Goal: Check status: Check status

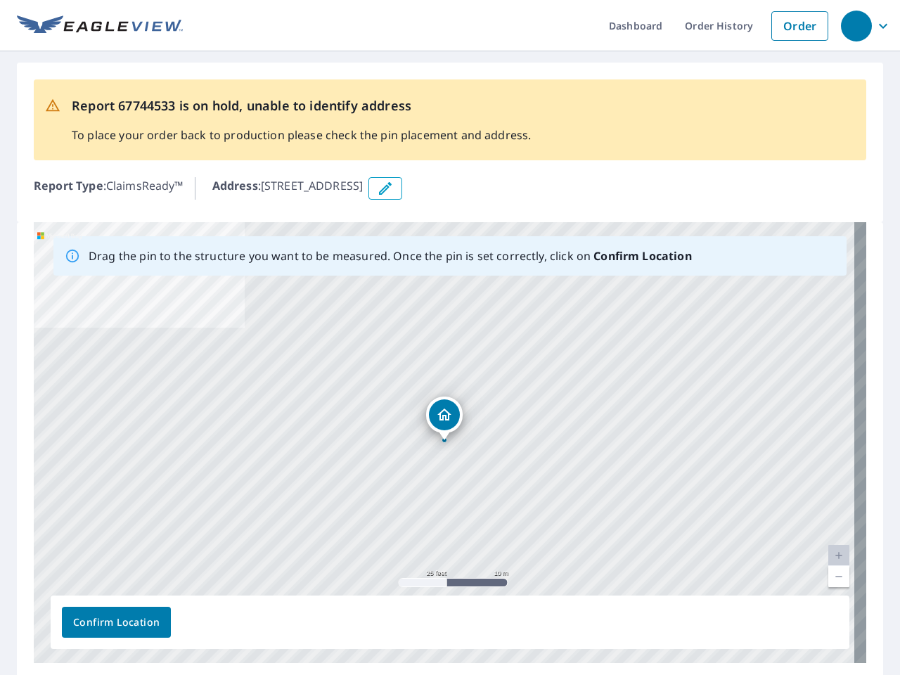
click at [450, 337] on div "[STREET_ADDRESS]" at bounding box center [450, 442] width 832 height 441
click at [856, 25] on div "button" at bounding box center [856, 26] width 31 height 31
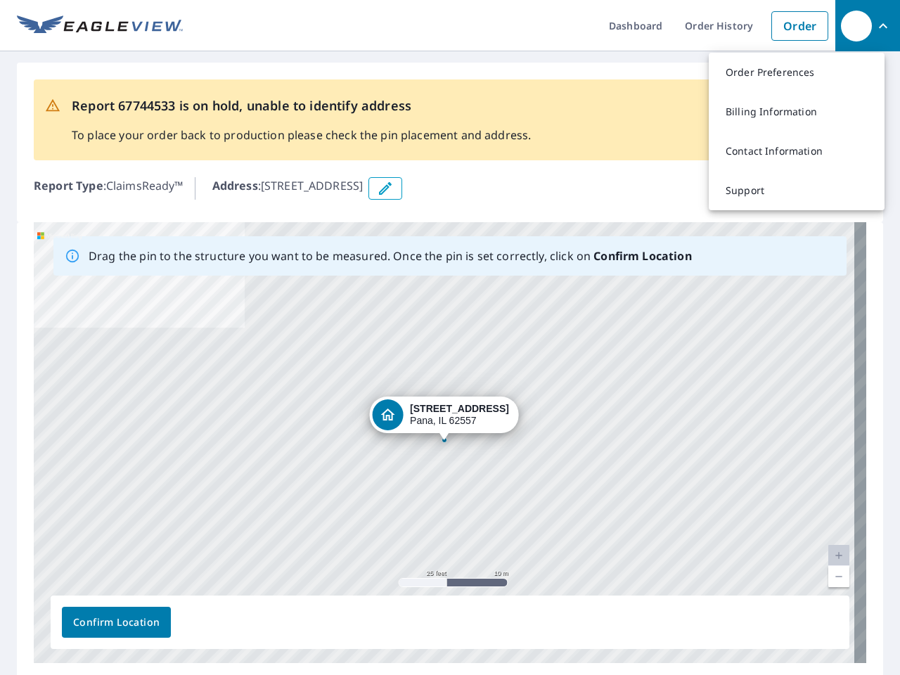
click at [394, 188] on icon "button" at bounding box center [385, 188] width 17 height 17
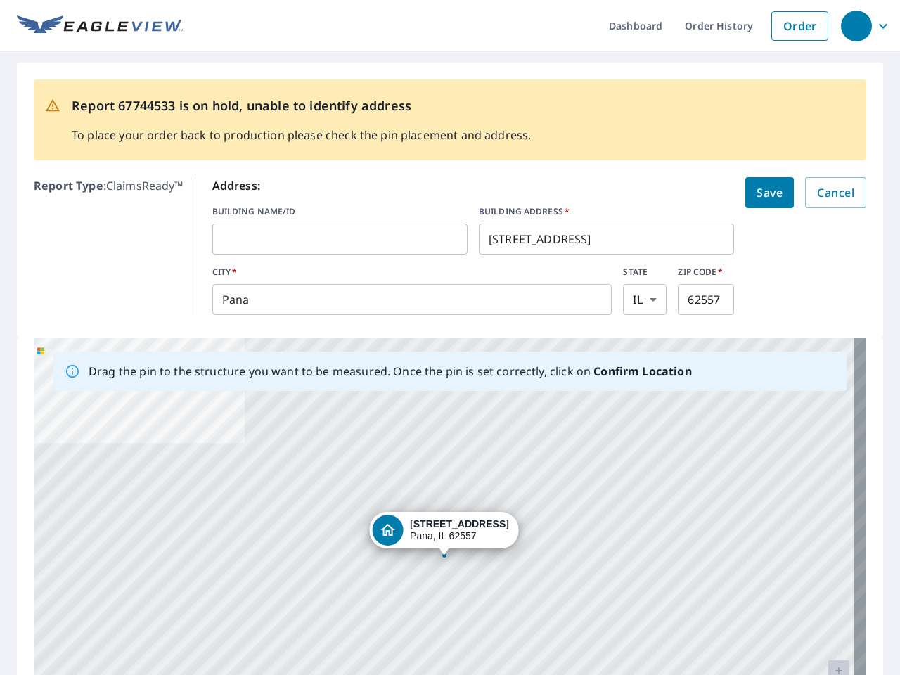
click at [444, 442] on div "[STREET_ADDRESS]" at bounding box center [450, 557] width 832 height 441
click at [827, 555] on div "[STREET_ADDRESS]" at bounding box center [450, 557] width 832 height 441
click at [827, 576] on div "[STREET_ADDRESS]" at bounding box center [450, 557] width 832 height 441
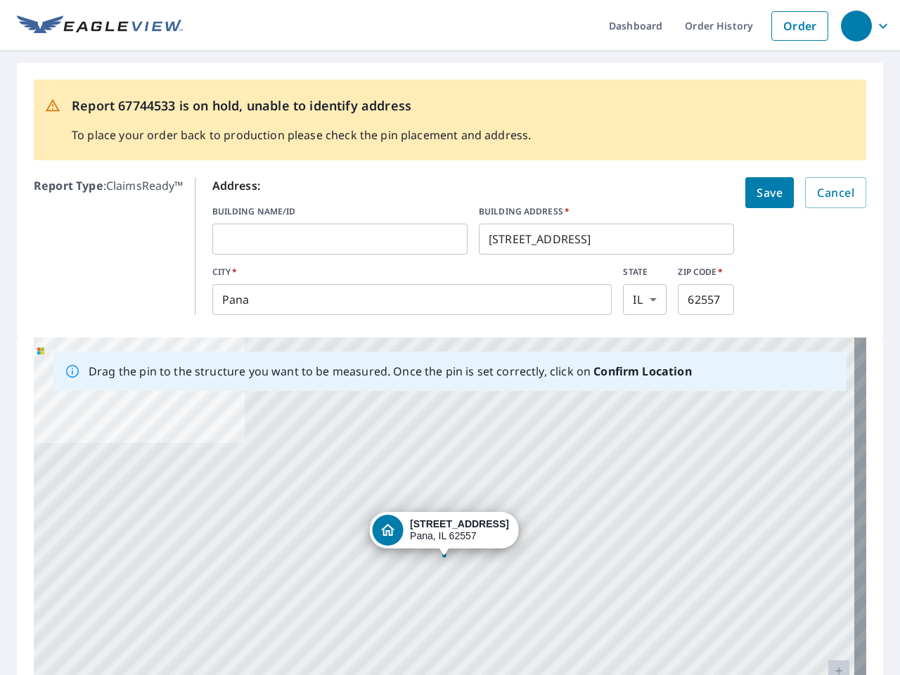
click at [116, 622] on div "[STREET_ADDRESS]" at bounding box center [450, 557] width 832 height 441
